Goal: Task Accomplishment & Management: Manage account settings

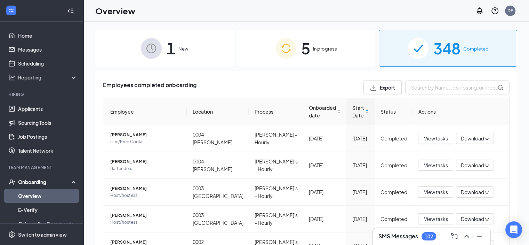
click at [304, 52] on span "5" at bounding box center [305, 48] width 9 height 24
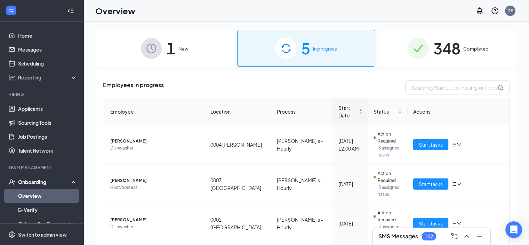
click at [437, 40] on span "348" at bounding box center [447, 48] width 27 height 24
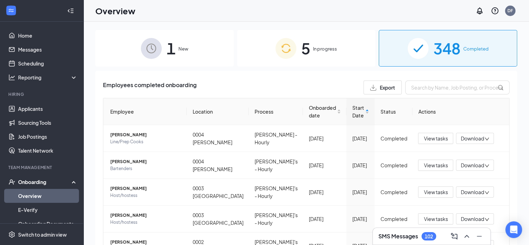
click at [36, 197] on link "Overview" at bounding box center [48, 196] width 60 height 14
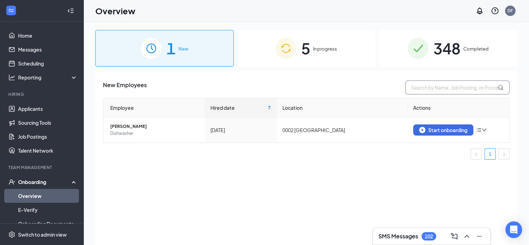
click at [429, 86] on input "text" at bounding box center [457, 87] width 104 height 14
type input "[PERSON_NAME]"
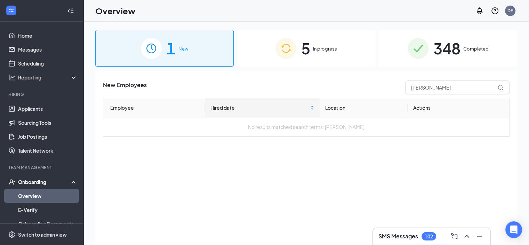
click at [412, 47] on img at bounding box center [418, 48] width 21 height 21
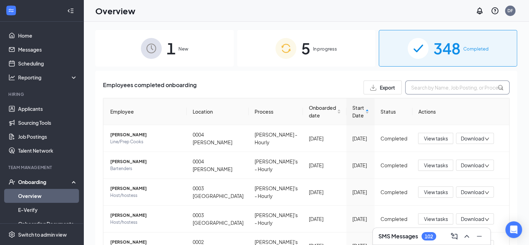
click at [422, 85] on input "text" at bounding box center [457, 87] width 104 height 14
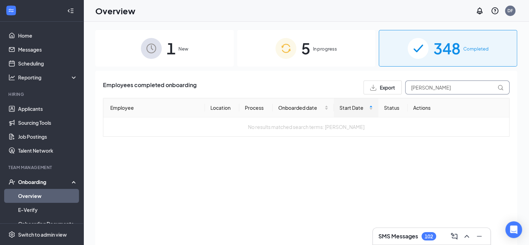
click at [455, 89] on input "[PERSON_NAME]" at bounding box center [457, 87] width 104 height 14
type input "b"
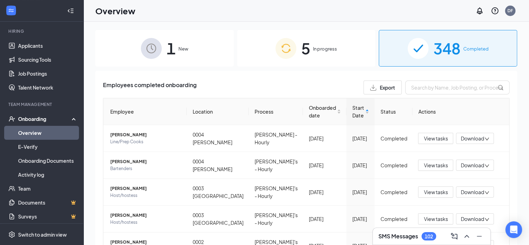
scroll to position [76, 0]
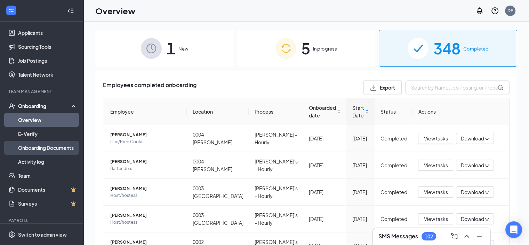
click at [42, 149] on link "Onboarding Documents" at bounding box center [48, 148] width 60 height 14
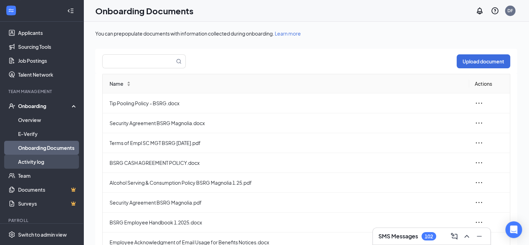
click at [37, 158] on link "Activity log" at bounding box center [48, 162] width 60 height 14
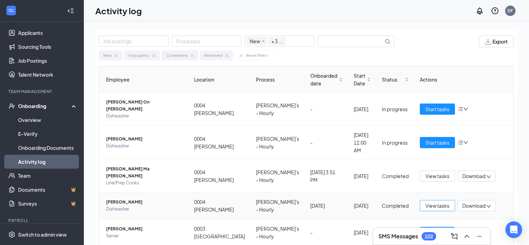
click at [435, 202] on span "View tasks" at bounding box center [438, 206] width 24 height 8
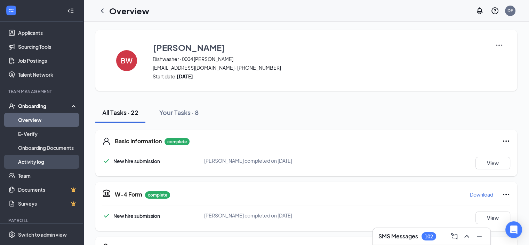
click at [37, 157] on link "Activity log" at bounding box center [48, 162] width 60 height 14
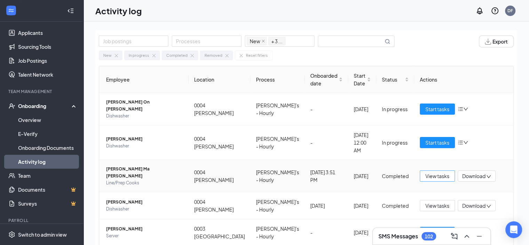
click at [431, 172] on span "View tasks" at bounding box center [438, 176] width 24 height 8
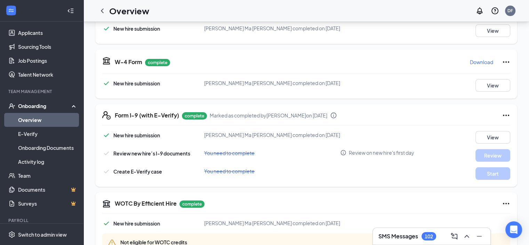
scroll to position [133, 0]
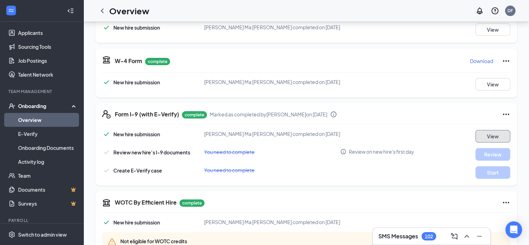
click at [487, 135] on button "View" at bounding box center [493, 136] width 35 height 13
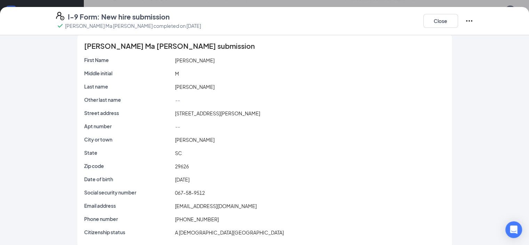
scroll to position [0, 0]
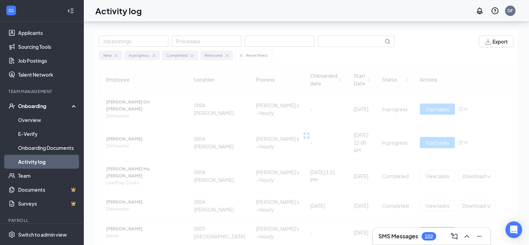
scroll to position [31, 0]
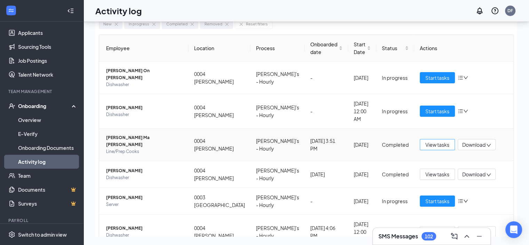
click at [434, 141] on span "View tasks" at bounding box center [438, 145] width 24 height 8
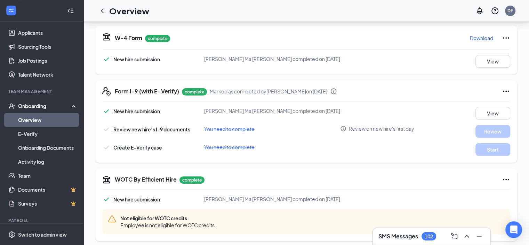
scroll to position [158, 0]
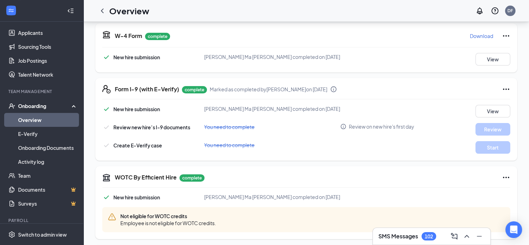
click at [237, 126] on span "You need to complete" at bounding box center [229, 127] width 50 height 6
click at [356, 124] on span "Review on new hire's first day" at bounding box center [381, 126] width 65 height 7
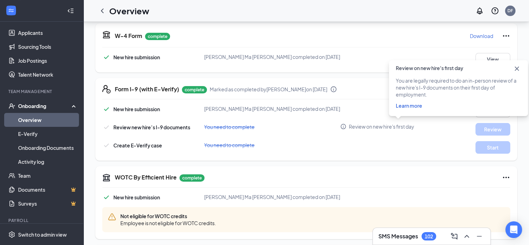
click at [411, 103] on span "Learn more" at bounding box center [409, 105] width 26 height 6
click at [519, 67] on icon "Cross" at bounding box center [517, 68] width 8 height 8
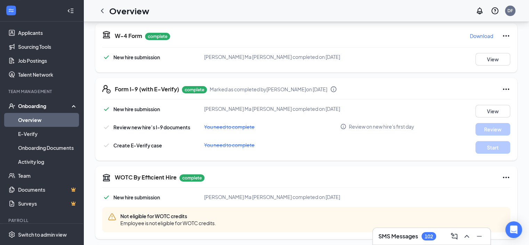
click at [502, 33] on icon "Ellipses" at bounding box center [506, 36] width 8 height 8
click at [503, 88] on icon "Ellipses" at bounding box center [506, 88] width 6 height 1
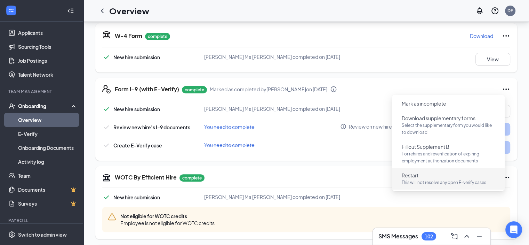
click at [416, 179] on p "This will not resolve any open E-verify cases" at bounding box center [448, 182] width 93 height 7
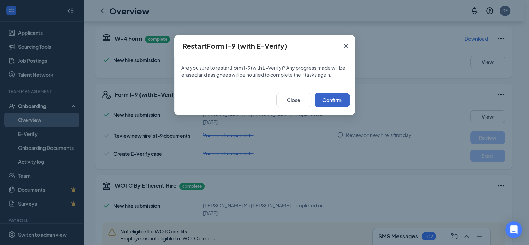
click at [330, 103] on button "Confirm" at bounding box center [332, 100] width 35 height 14
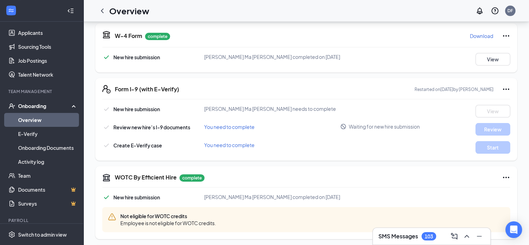
click at [38, 104] on div "Onboarding" at bounding box center [45, 105] width 54 height 7
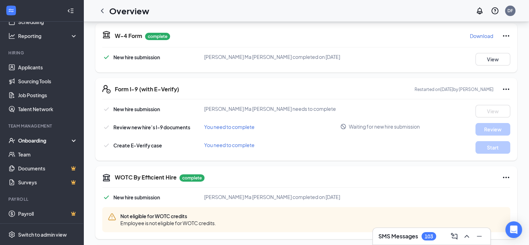
scroll to position [41, 0]
click at [31, 140] on div "Onboarding" at bounding box center [45, 140] width 54 height 7
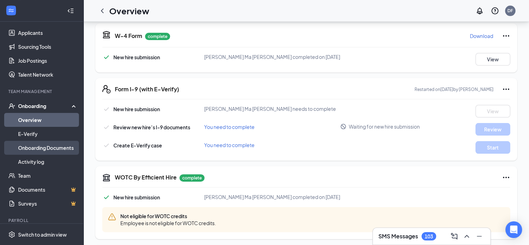
click at [31, 145] on link "Onboarding Documents" at bounding box center [48, 148] width 60 height 14
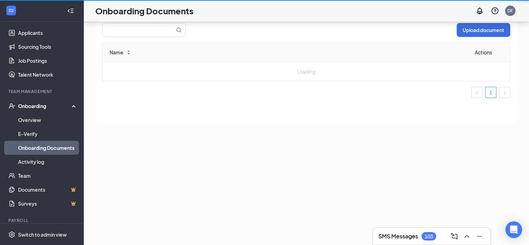
scroll to position [31, 0]
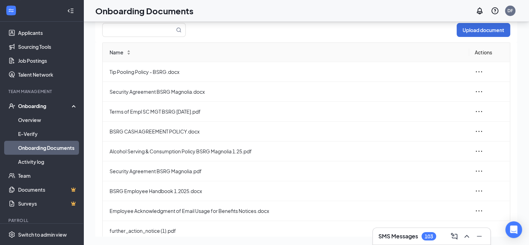
click at [44, 107] on div "Onboarding" at bounding box center [45, 105] width 54 height 7
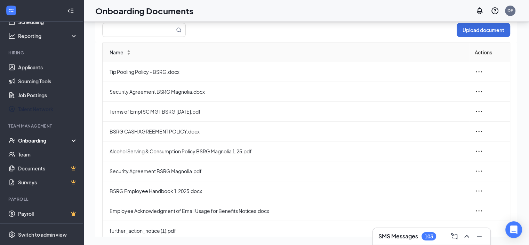
scroll to position [41, 0]
click at [31, 139] on div "Onboarding" at bounding box center [45, 140] width 54 height 7
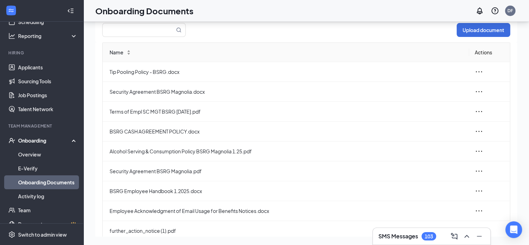
scroll to position [76, 0]
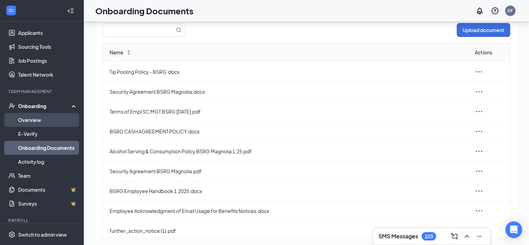
click at [33, 119] on link "Overview" at bounding box center [48, 120] width 60 height 14
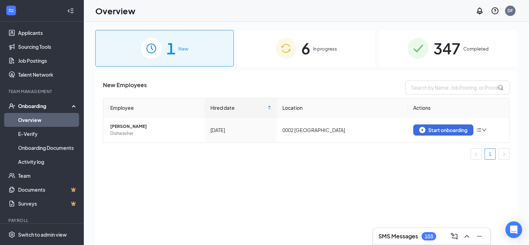
click at [315, 48] on span "In progress" at bounding box center [325, 48] width 24 height 7
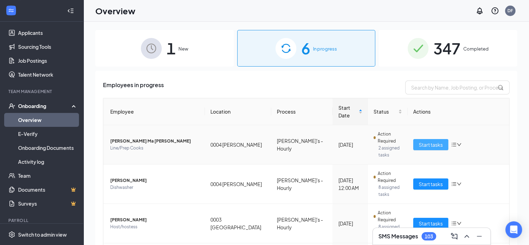
click at [413, 139] on button "Start tasks" at bounding box center [430, 144] width 35 height 11
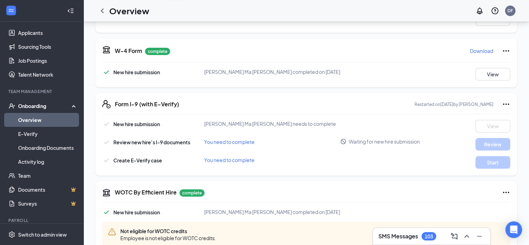
scroll to position [145, 0]
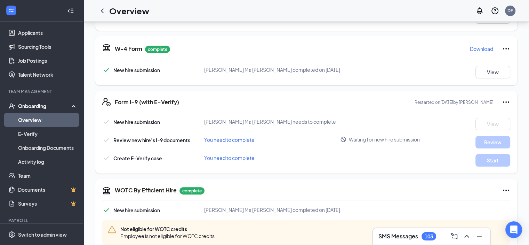
click at [228, 140] on span "You need to complete" at bounding box center [229, 139] width 50 height 6
click at [251, 122] on span "[PERSON_NAME] Ma [PERSON_NAME] needs to complete" at bounding box center [270, 121] width 132 height 6
click at [240, 140] on span "You need to complete" at bounding box center [229, 139] width 50 height 6
click at [161, 140] on span "Review new hire’s I-9 documents" at bounding box center [151, 140] width 77 height 6
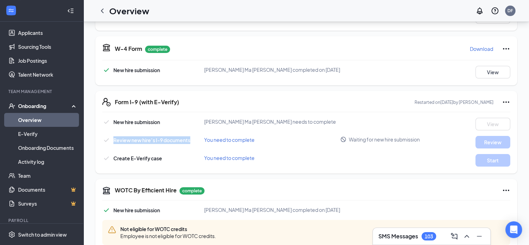
click at [161, 140] on span "Review new hire’s I-9 documents" at bounding box center [151, 140] width 77 height 6
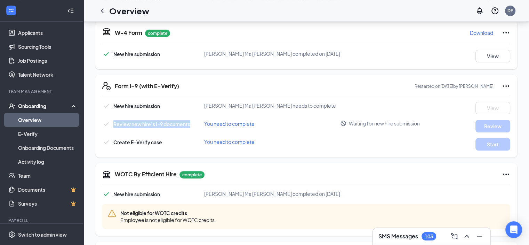
scroll to position [160, 0]
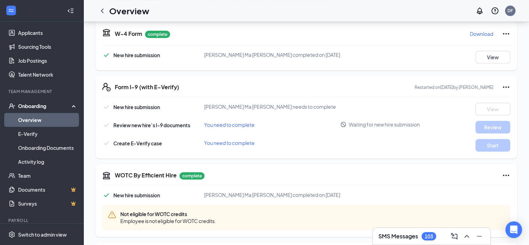
click at [502, 85] on icon "Ellipses" at bounding box center [506, 87] width 8 height 8
click at [329, 128] on div "Review new hire’s I-9 documents You need to complete Waiting for new hire submi…" at bounding box center [306, 127] width 408 height 13
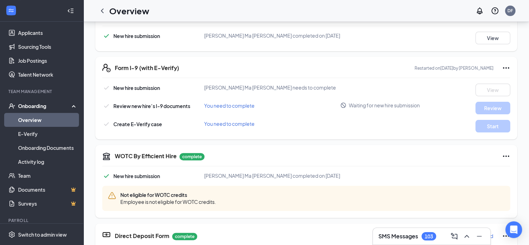
scroll to position [182, 0]
